Goal: Manage account settings

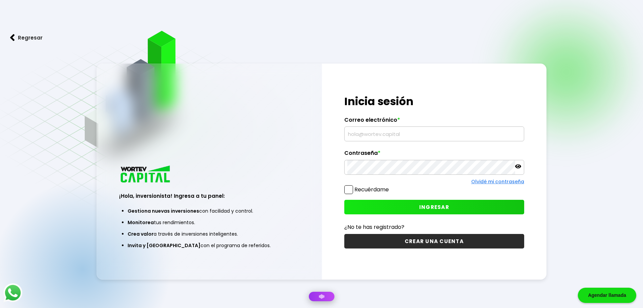
click at [382, 144] on div "¡Hola, inversionista! Ingresa tus credenciales para iniciar sesión Inicia sesió…" at bounding box center [434, 171] width 225 height 216
click at [383, 135] on input "text" at bounding box center [434, 134] width 174 height 14
type input "[EMAIL_ADDRESS][DOMAIN_NAME]"
click at [522, 162] on div at bounding box center [434, 167] width 180 height 15
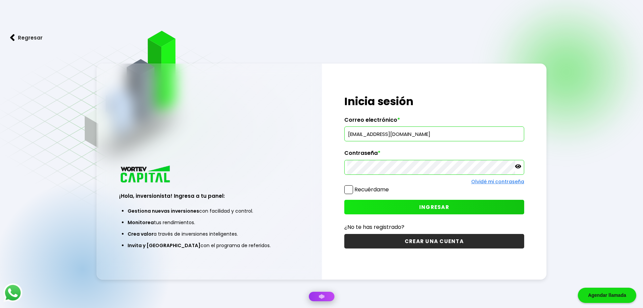
click at [519, 167] on icon at bounding box center [518, 166] width 6 height 6
click at [474, 201] on button "INGRESAR" at bounding box center [434, 207] width 180 height 15
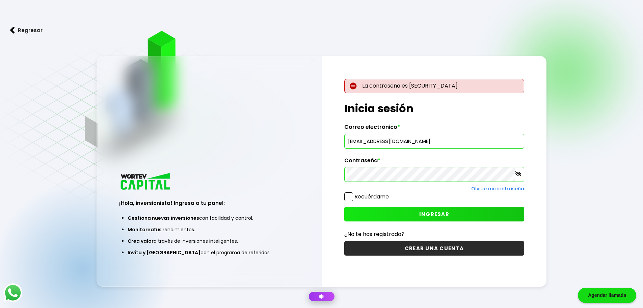
click at [395, 208] on button "INGRESAR" at bounding box center [434, 214] width 180 height 15
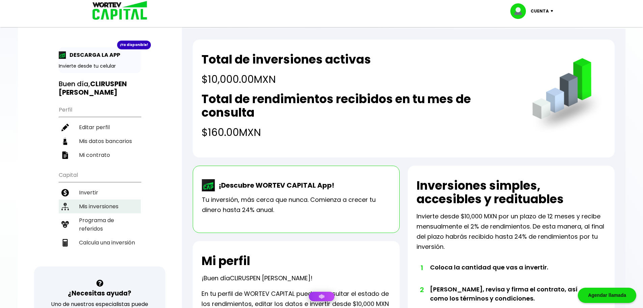
click at [103, 208] on li "Mis inversiones" at bounding box center [100, 206] width 82 height 14
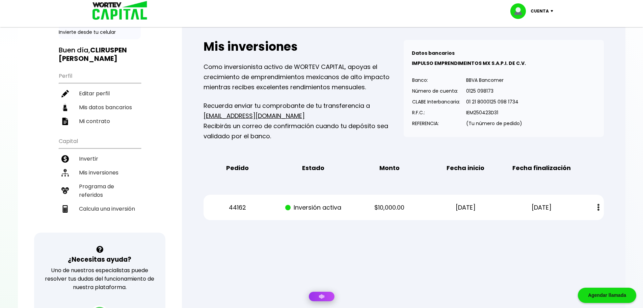
scroll to position [68, 0]
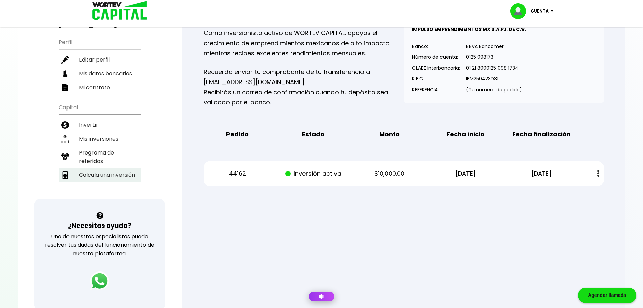
click at [98, 176] on li "Calcula una inversión" at bounding box center [100, 175] width 82 height 14
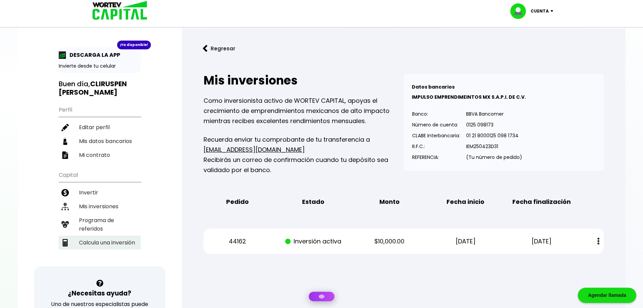
select select "1"
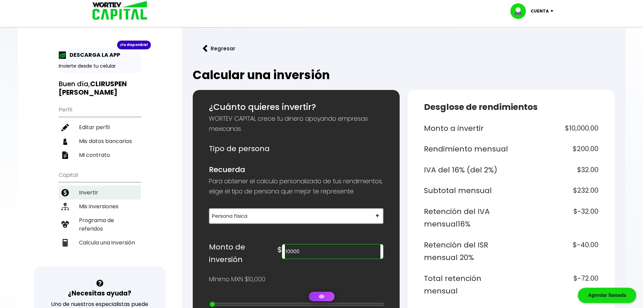
click at [101, 194] on li "Invertir" at bounding box center [100, 192] width 82 height 14
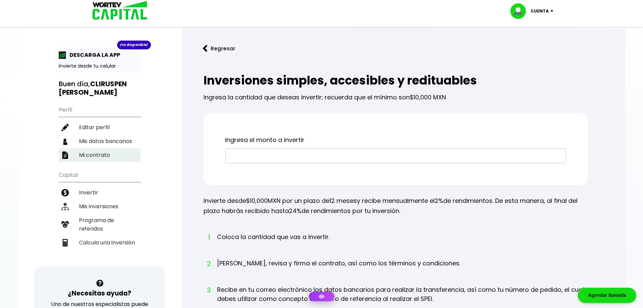
click at [111, 160] on li "Mi contrato" at bounding box center [100, 155] width 82 height 14
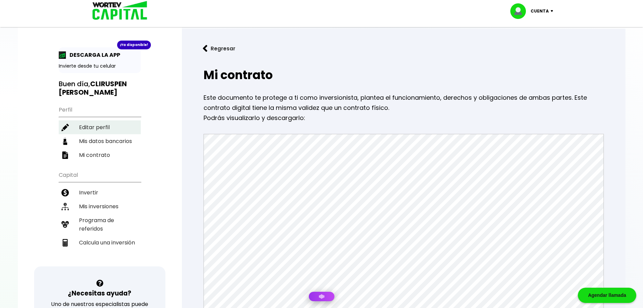
click at [104, 127] on li "Editar perfil" at bounding box center [100, 127] width 82 height 14
select select "Hombre"
select select "Licenciatura"
select select "DF"
select select "Banorte"
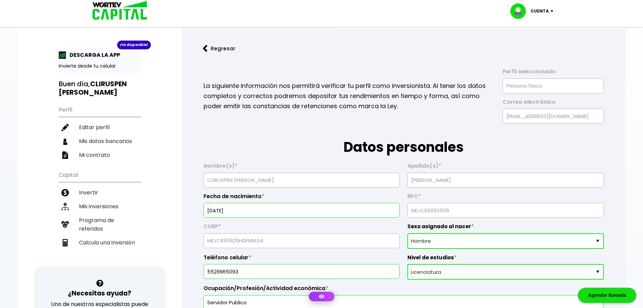
scroll to position [101, 0]
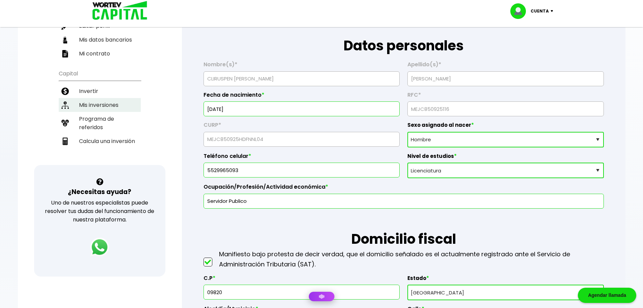
click at [111, 107] on li "Mis inversiones" at bounding box center [100, 105] width 82 height 14
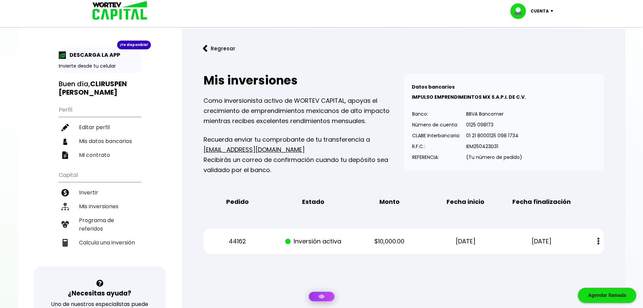
scroll to position [34, 0]
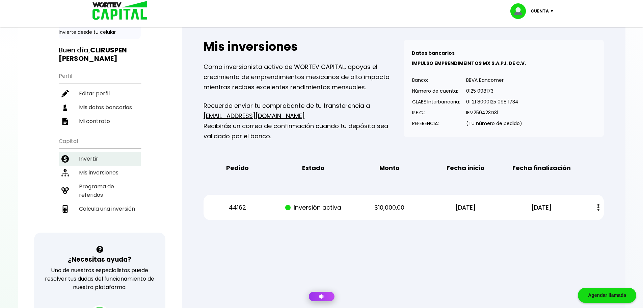
click at [91, 155] on li "Invertir" at bounding box center [100, 159] width 82 height 14
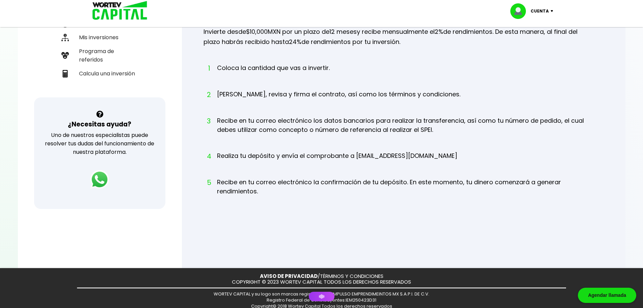
scroll to position [34, 0]
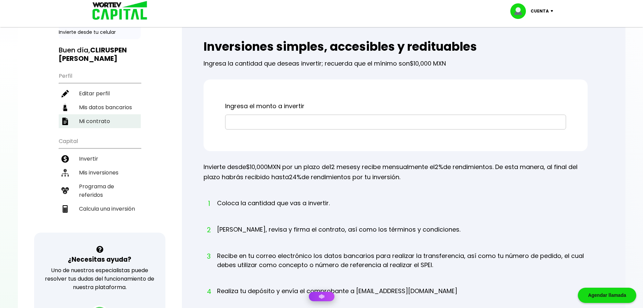
click at [83, 120] on li "Mi contrato" at bounding box center [100, 121] width 82 height 14
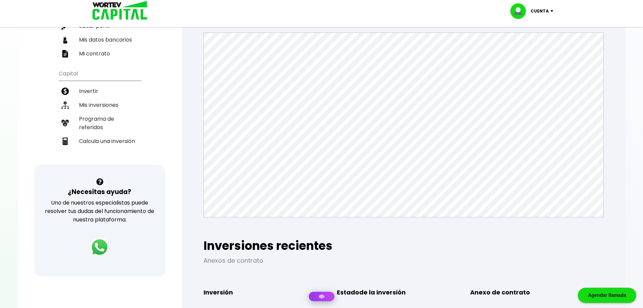
scroll to position [34, 0]
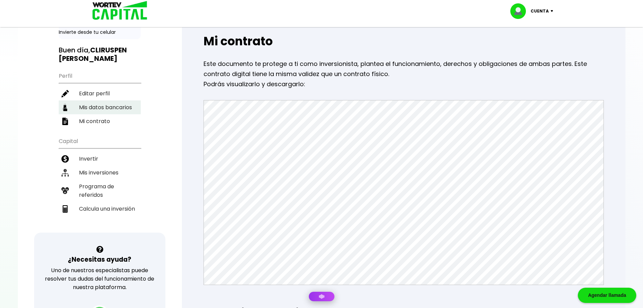
click at [99, 105] on li "Mis datos bancarios" at bounding box center [100, 107] width 82 height 14
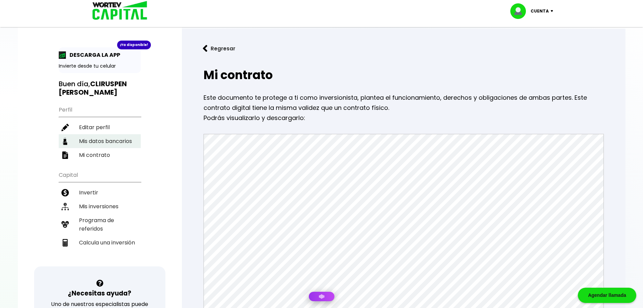
select select "Banorte"
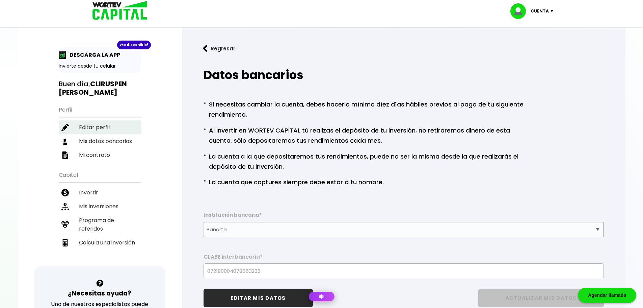
click at [79, 129] on li "Editar perfil" at bounding box center [100, 127] width 82 height 14
select select "Hombre"
select select "Licenciatura"
select select "DF"
select select "Banorte"
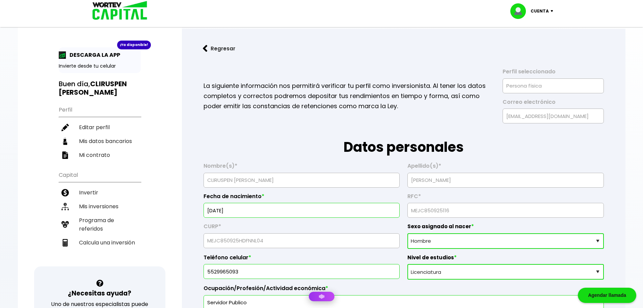
click at [537, 14] on p "Cuenta" at bounding box center [540, 11] width 18 height 10
click at [90, 205] on li "Mis inversiones" at bounding box center [100, 206] width 82 height 14
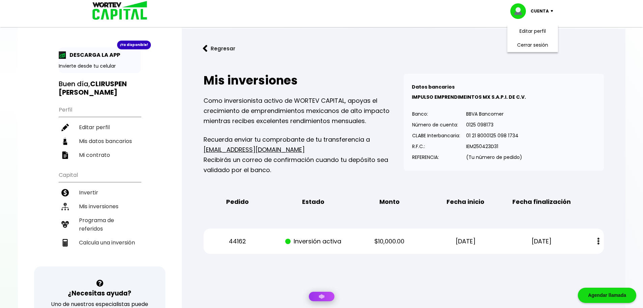
click at [65, 95] on b "CLIRUSPEN LENNIN" at bounding box center [93, 88] width 68 height 18
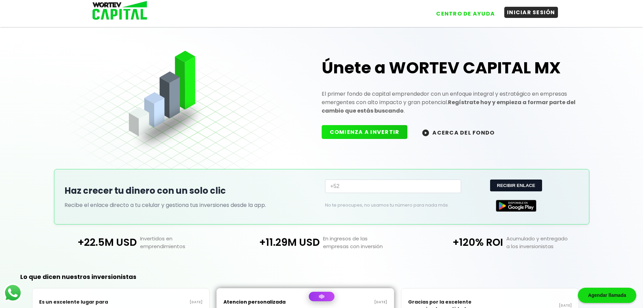
click at [546, 18] on button "INICIAR SESIÓN" at bounding box center [531, 12] width 54 height 11
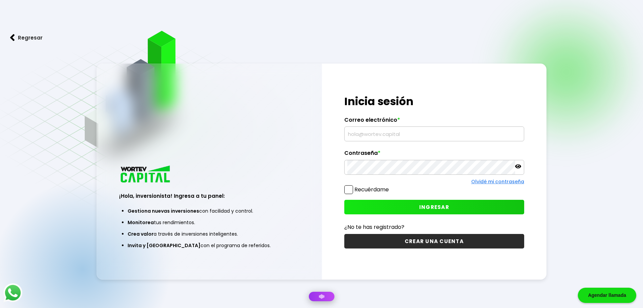
click at [391, 140] on input "text" at bounding box center [434, 134] width 174 height 14
type input "[EMAIL_ADDRESS][DOMAIN_NAME]"
click at [381, 178] on div "Olvidé mi contraseña" at bounding box center [434, 181] width 180 height 7
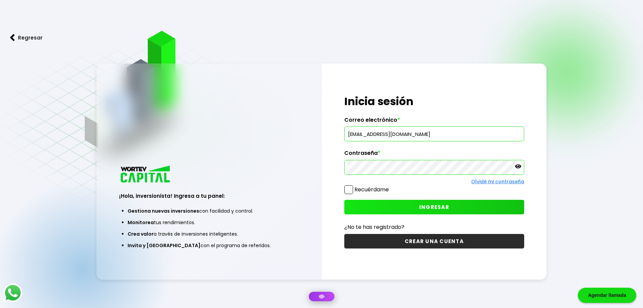
click at [395, 208] on button "INGRESAR" at bounding box center [434, 207] width 180 height 15
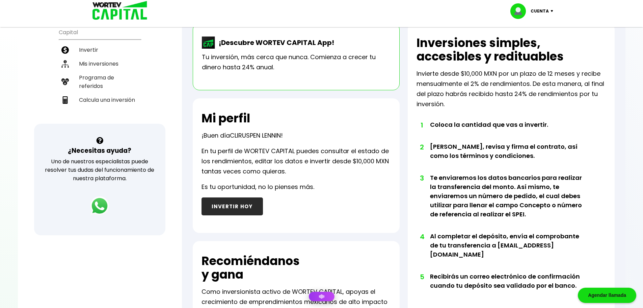
scroll to position [75, 0]
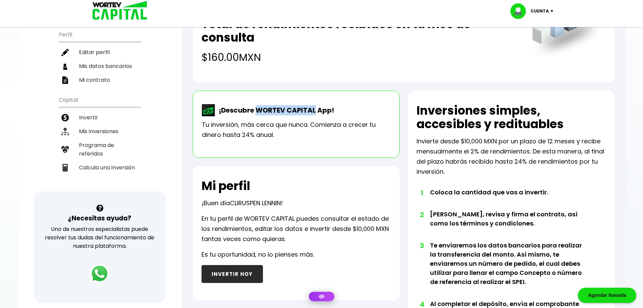
drag, startPoint x: 256, startPoint y: 111, endPoint x: 314, endPoint y: 112, distance: 57.4
click at [314, 112] on p "¡Descubre WORTEV CAPITAL App!" at bounding box center [274, 110] width 119 height 10
copy p "WORTEV CAPITAL"
